Goal: Task Accomplishment & Management: Manage account settings

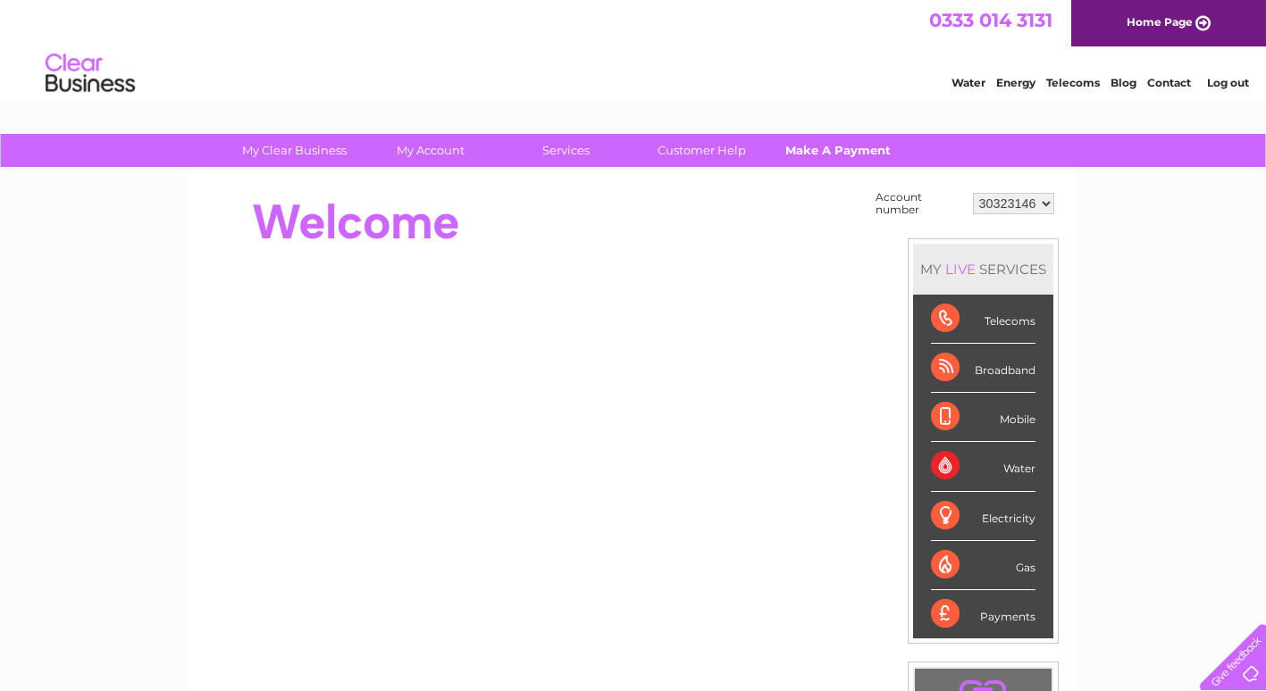
click at [846, 152] on link "Make A Payment" at bounding box center [837, 150] width 147 height 33
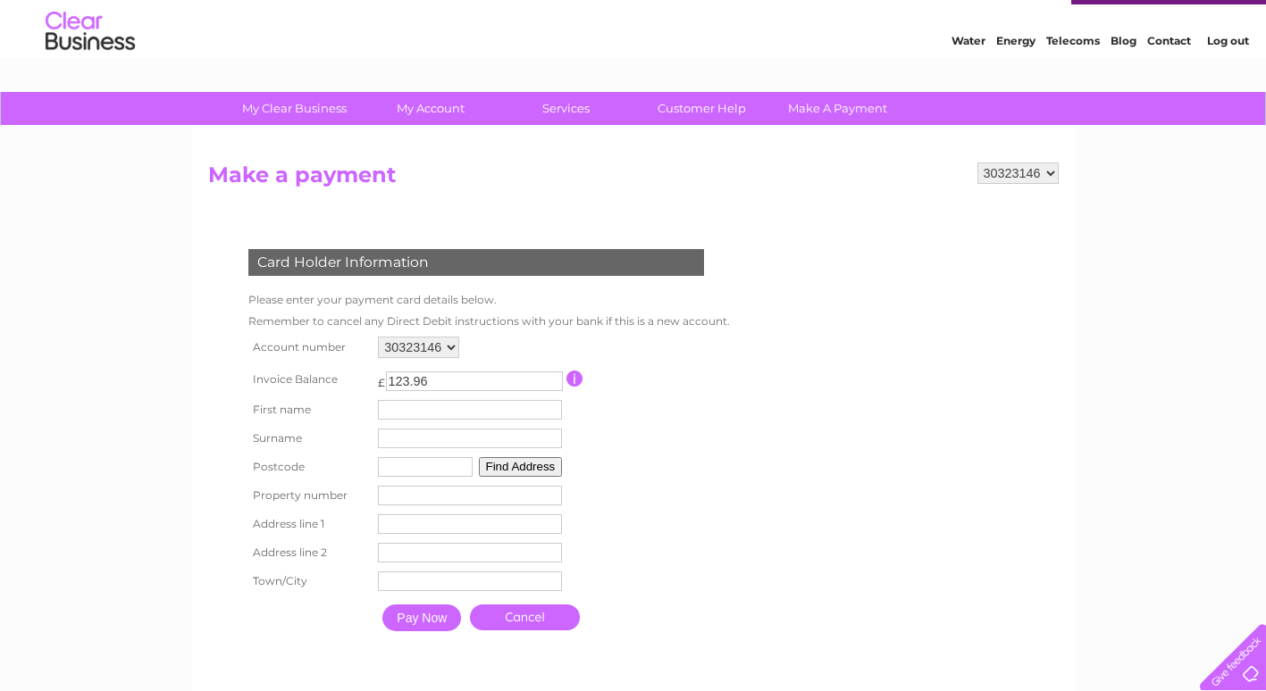
scroll to position [40, 0]
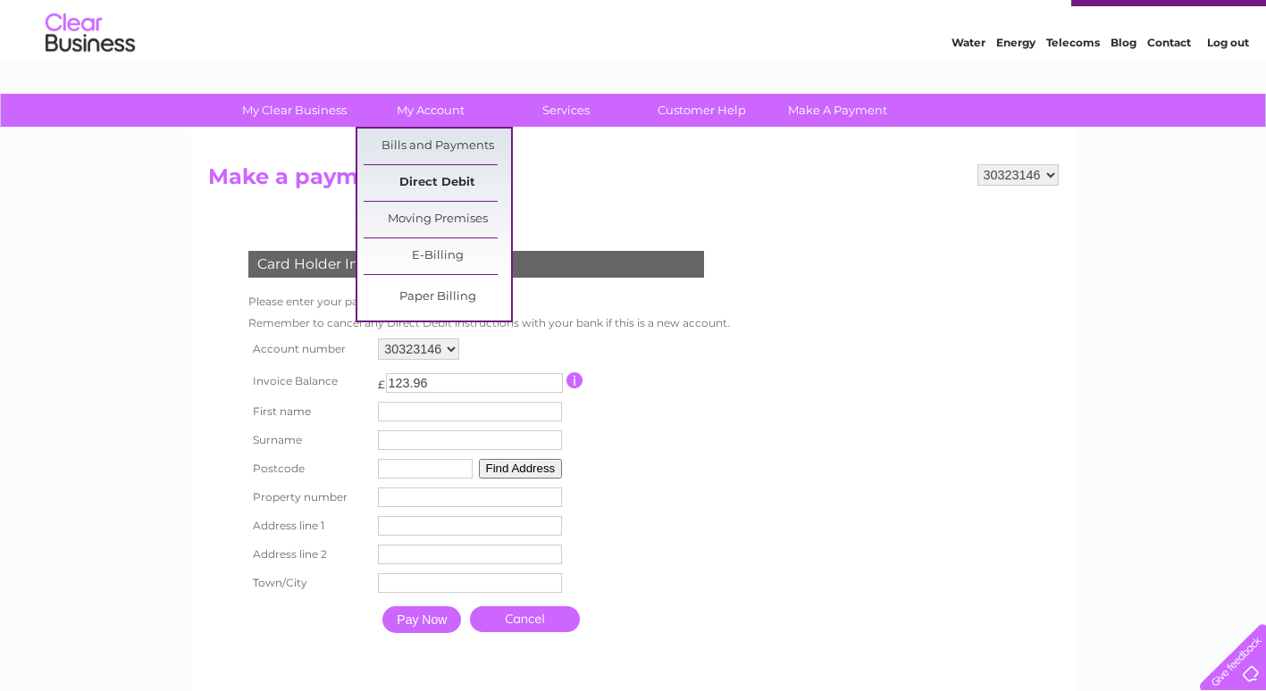
click at [415, 180] on link "Direct Debit" at bounding box center [436, 183] width 147 height 36
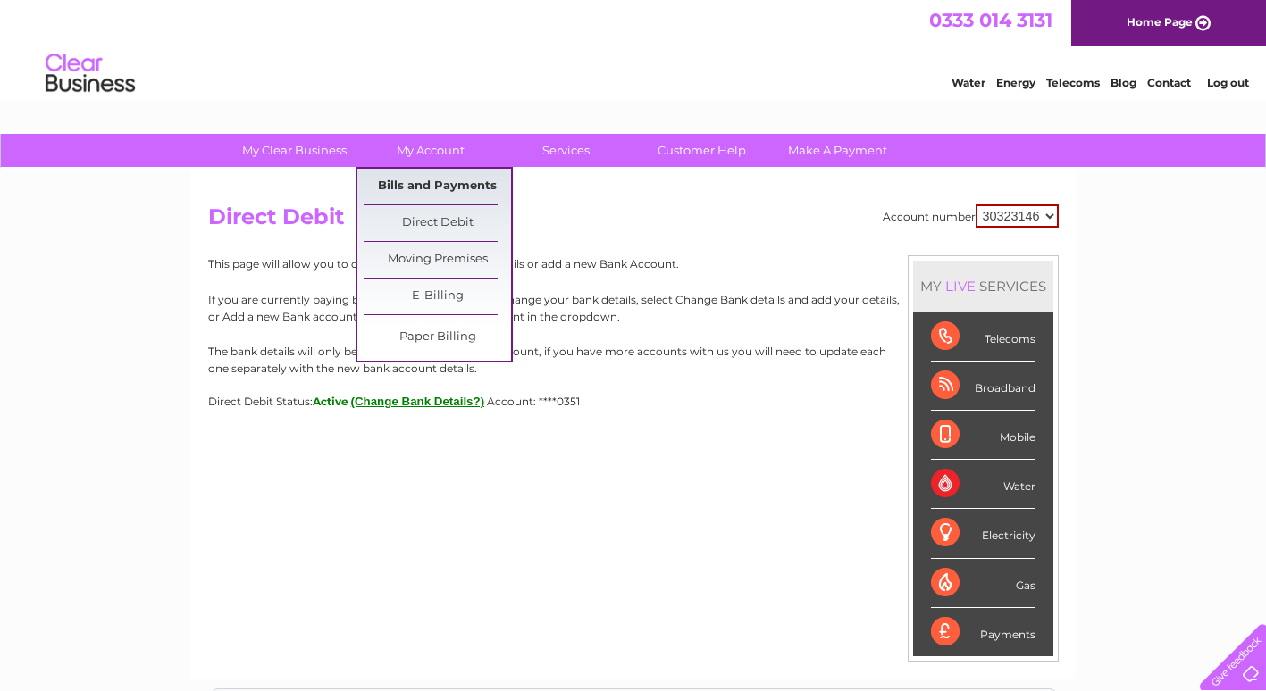
click at [414, 179] on link "Bills and Payments" at bounding box center [436, 187] width 147 height 36
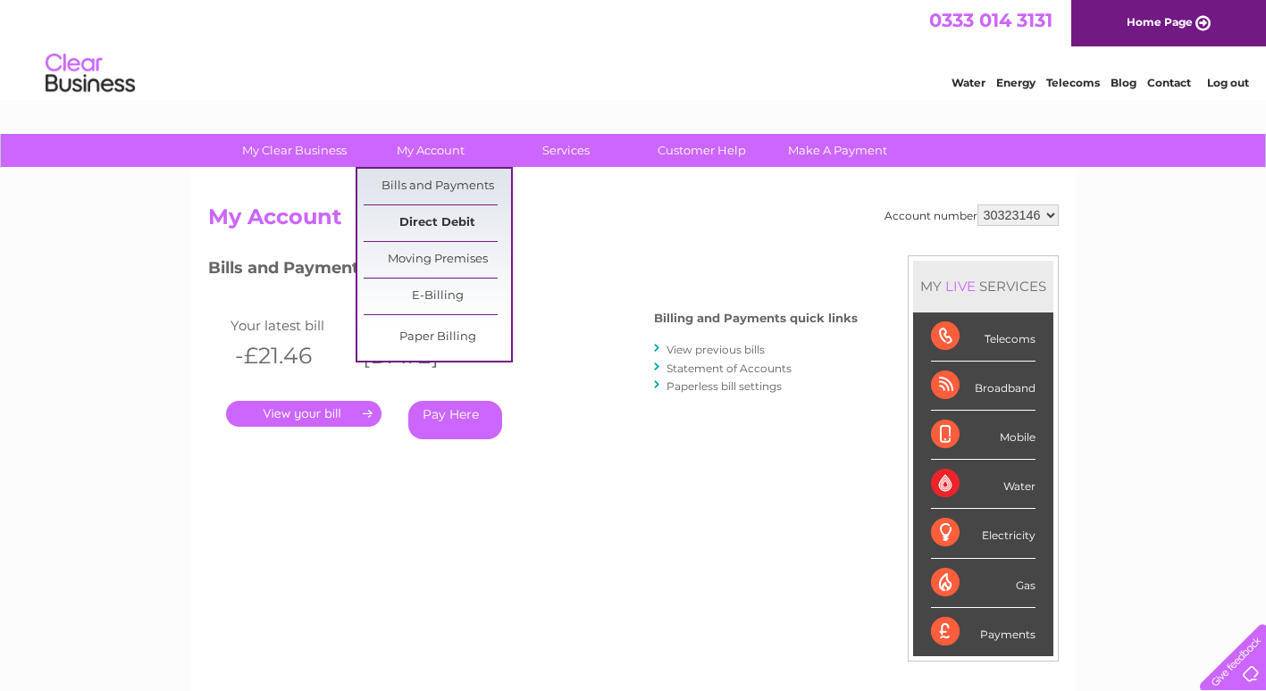
click at [424, 219] on link "Direct Debit" at bounding box center [436, 223] width 147 height 36
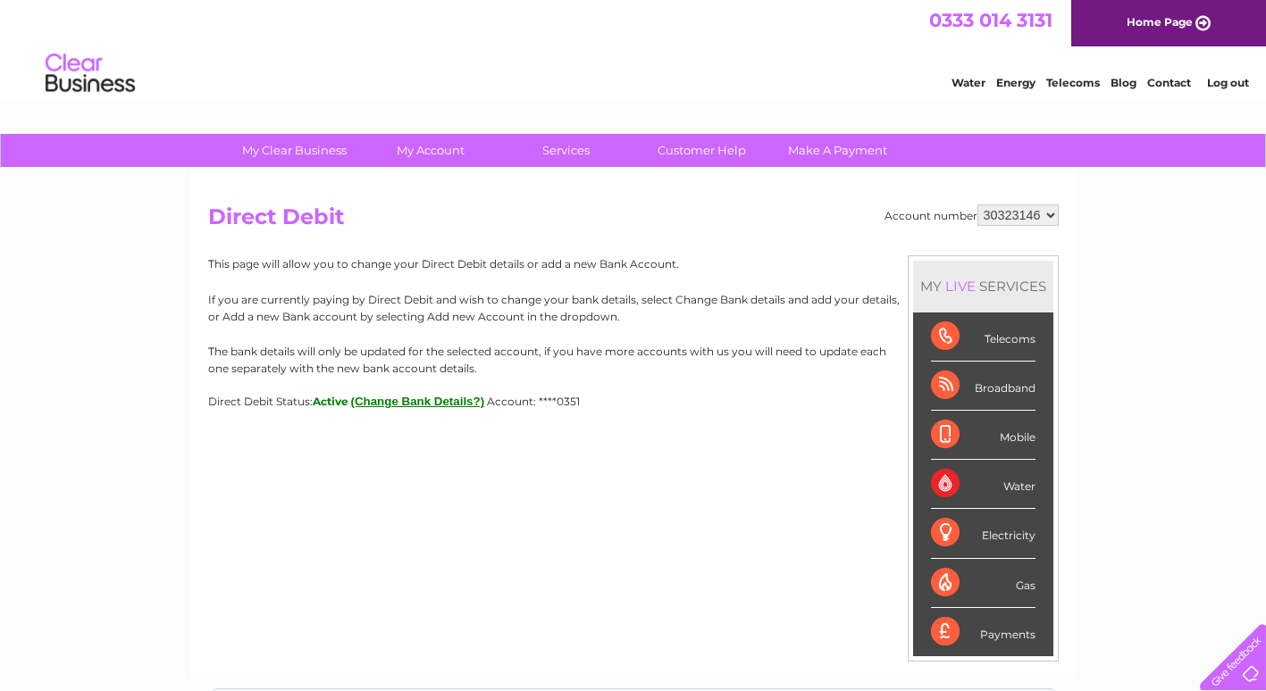
click at [396, 400] on button "(Change Bank Details?)" at bounding box center [418, 401] width 134 height 13
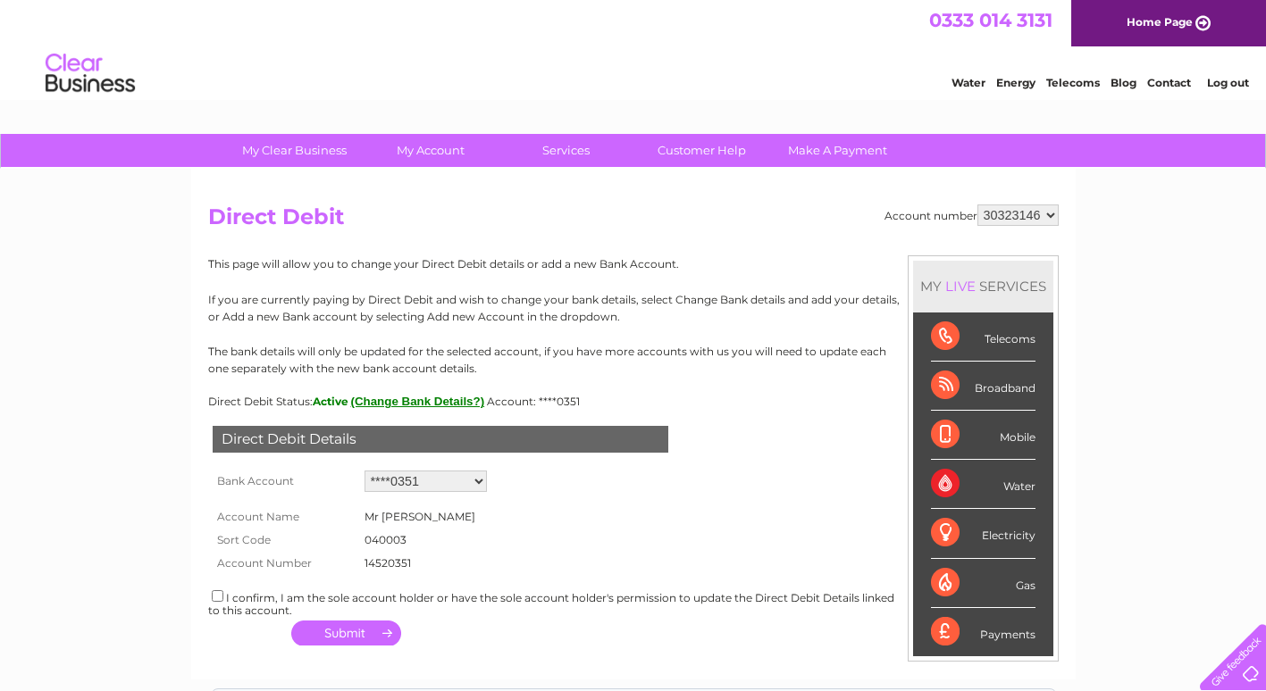
click at [435, 484] on select "Add new account ****0351 ****0351" at bounding box center [425, 481] width 122 height 21
select select "0"
click at [364, 471] on select "Add new account ****0351 ****0351" at bounding box center [425, 481] width 122 height 21
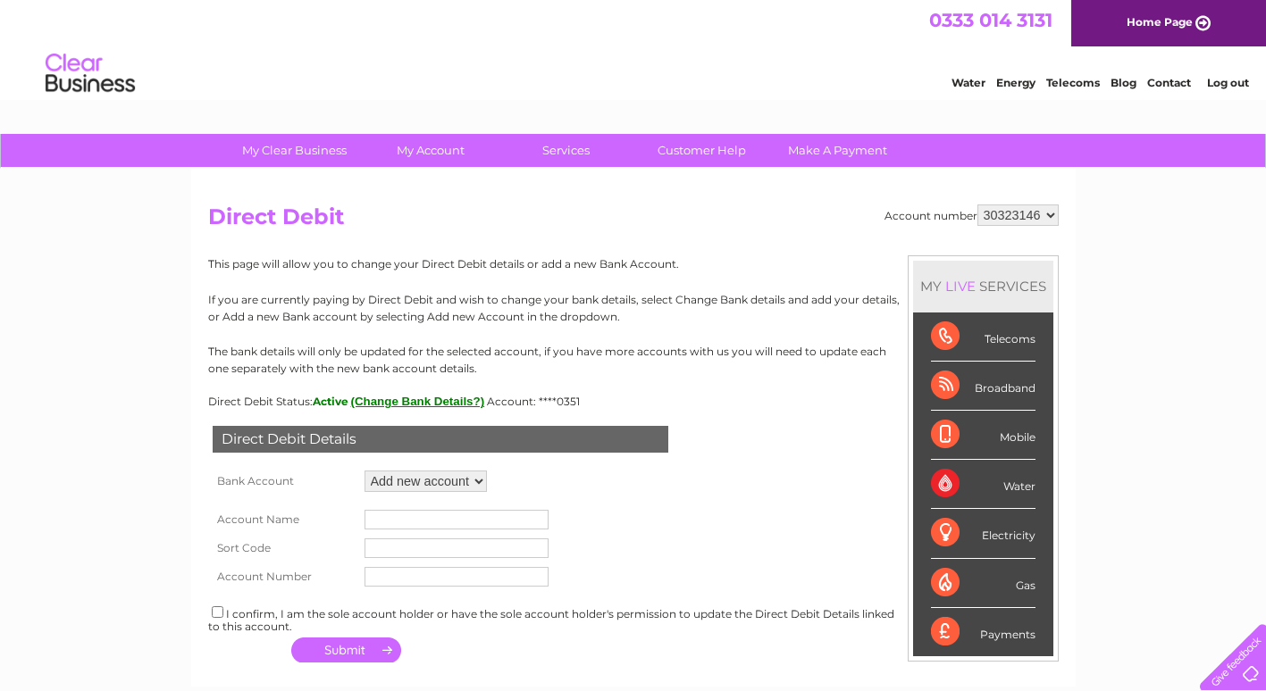
click at [416, 522] on input "text" at bounding box center [456, 520] width 184 height 20
type input "MANDALA FOOD SERVICES LIMITED"
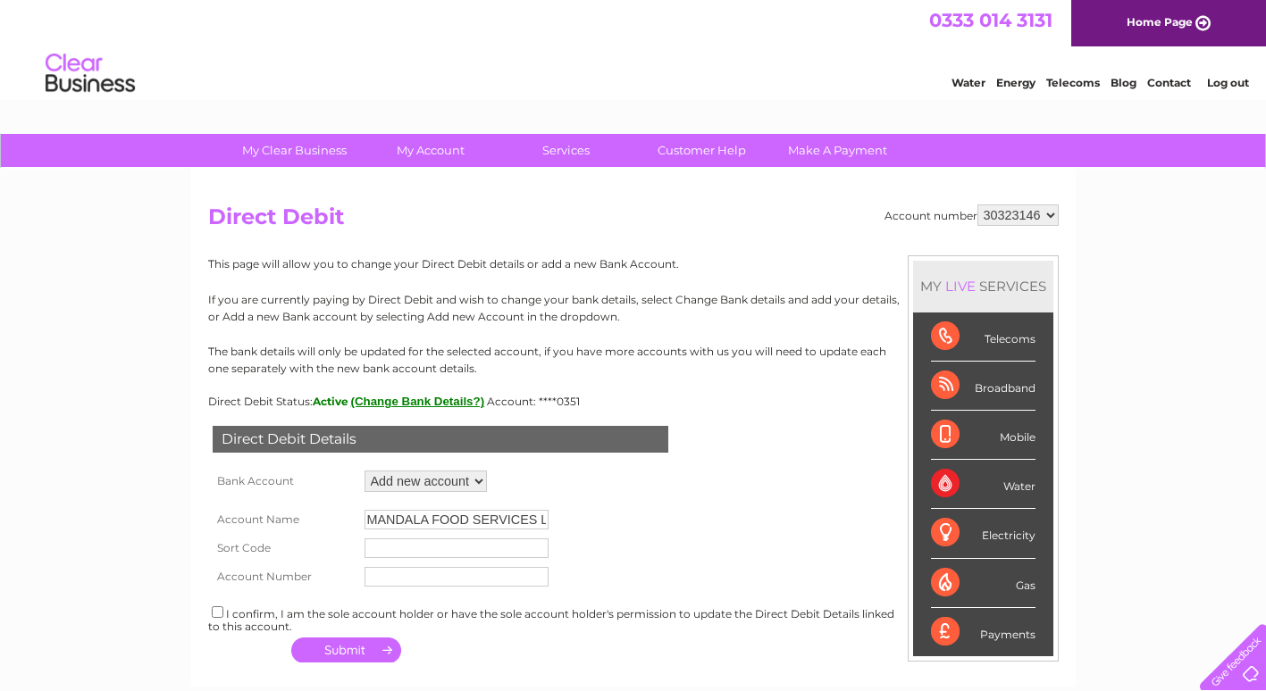
click at [416, 556] on input "text" at bounding box center [456, 549] width 184 height 20
type input "04-00-05"
click at [405, 571] on input "text" at bounding box center [456, 577] width 184 height 20
type input "63316998"
click at [215, 616] on input "checkbox" at bounding box center [218, 612] width 12 height 12
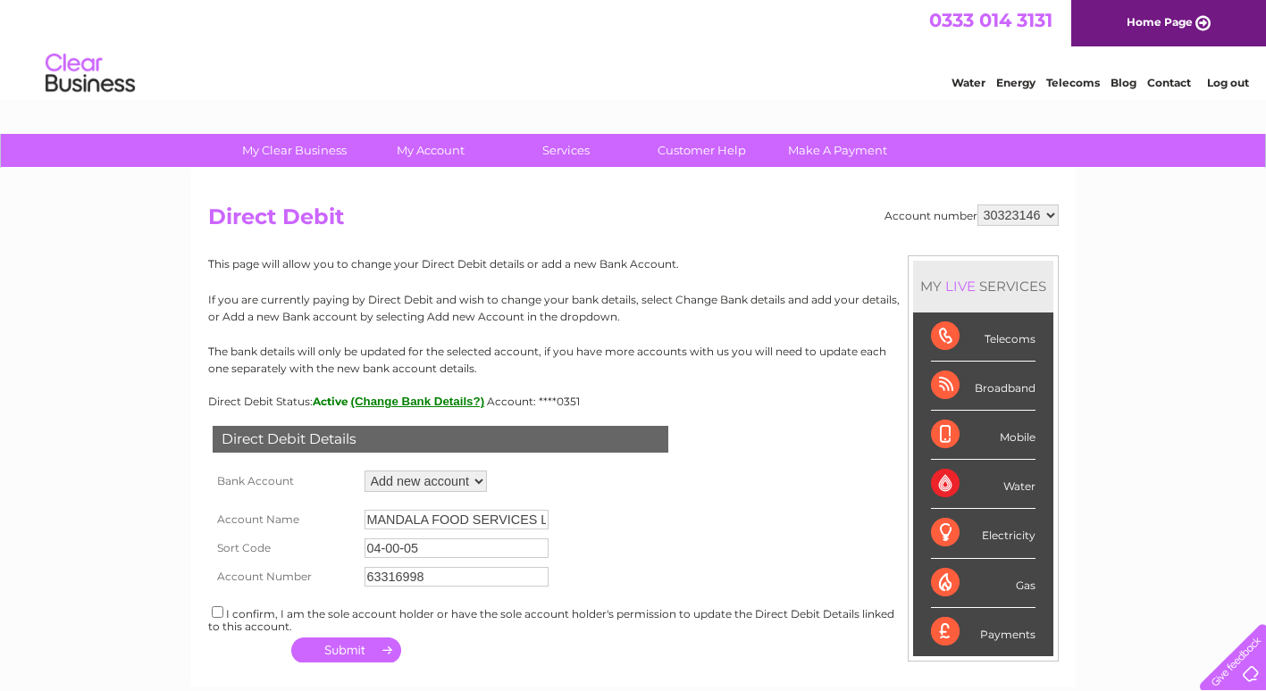
checkbox input "true"
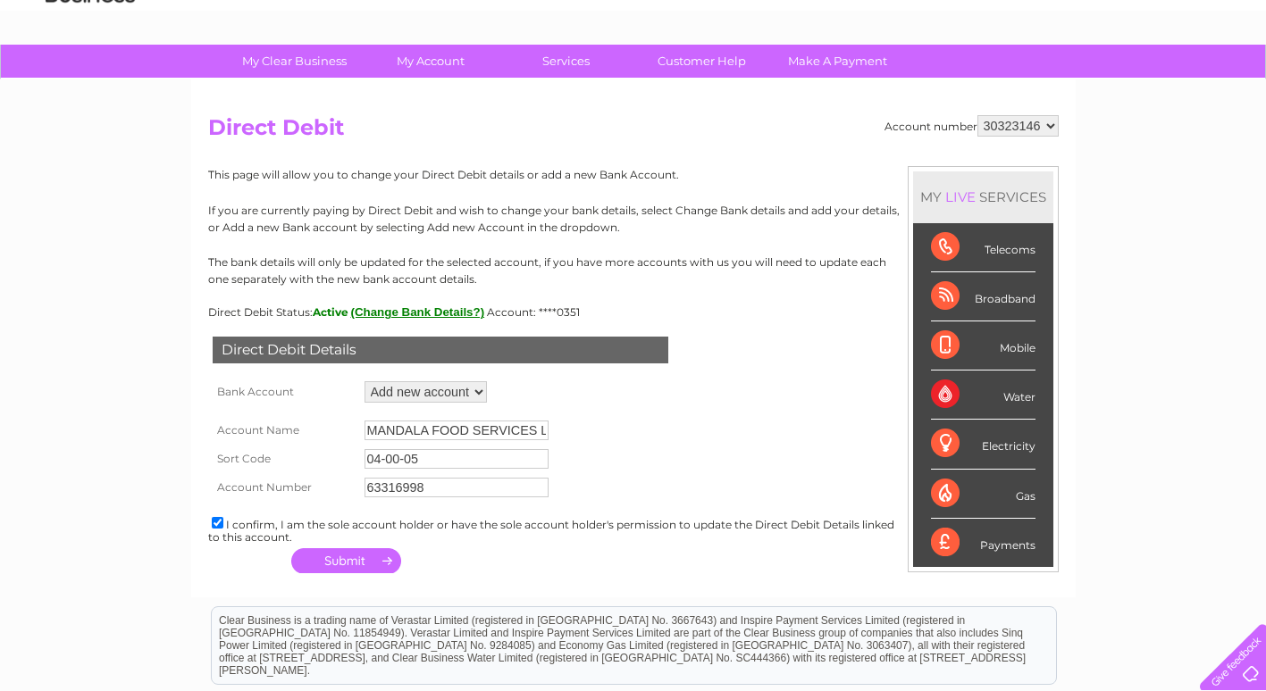
scroll to position [100, 0]
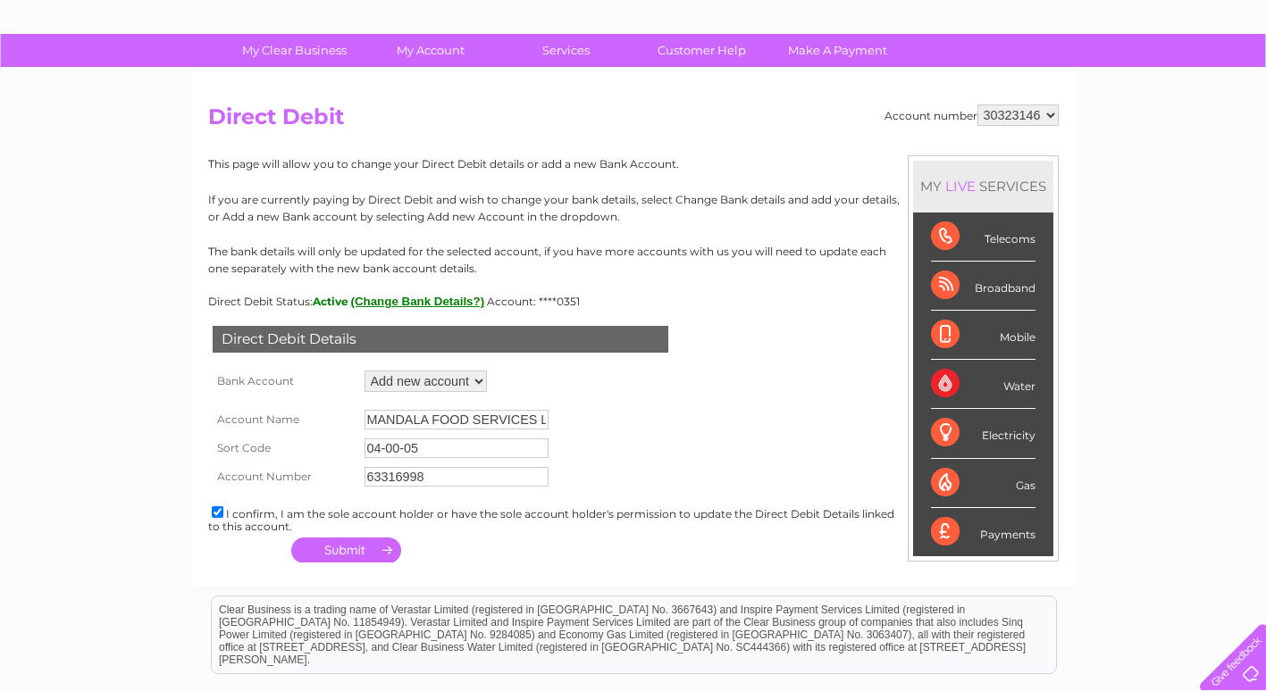
click at [347, 556] on button "button" at bounding box center [346, 550] width 110 height 25
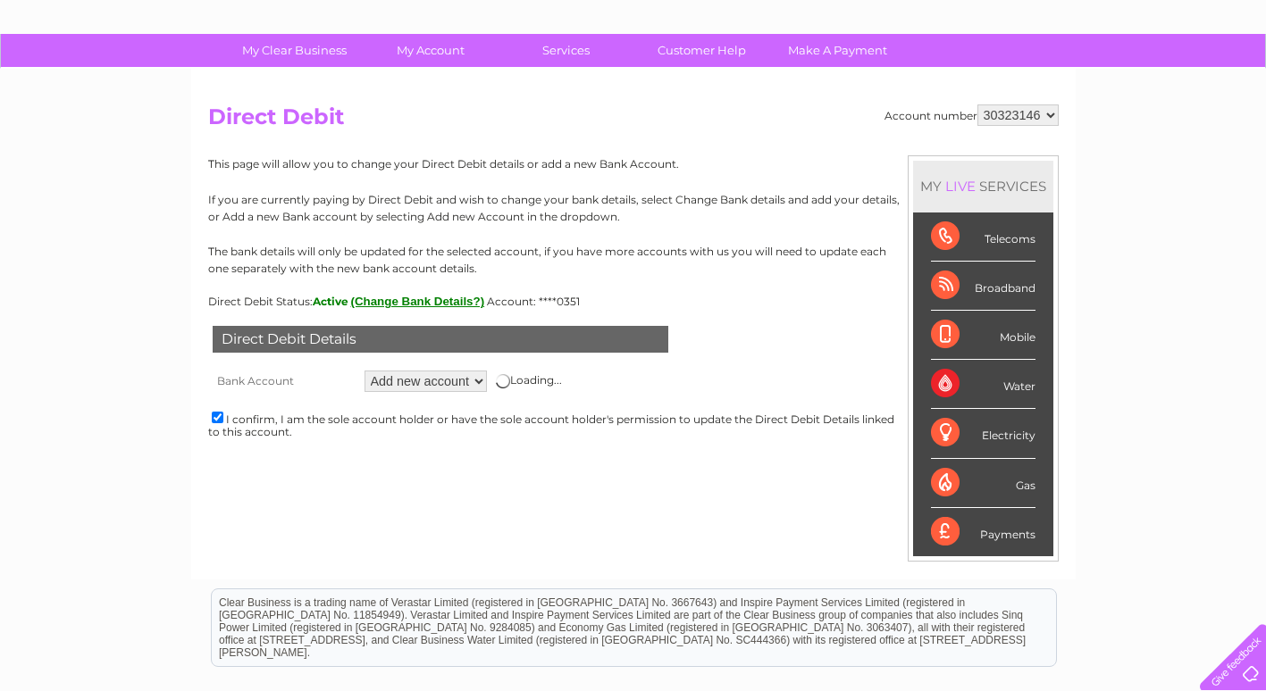
click at [263, 513] on div "Account number 30323146 Direct Debit MY LIVE SERVICES Telecoms Broadband Mobile…" at bounding box center [633, 324] width 884 height 511
